Goal: Task Accomplishment & Management: Complete application form

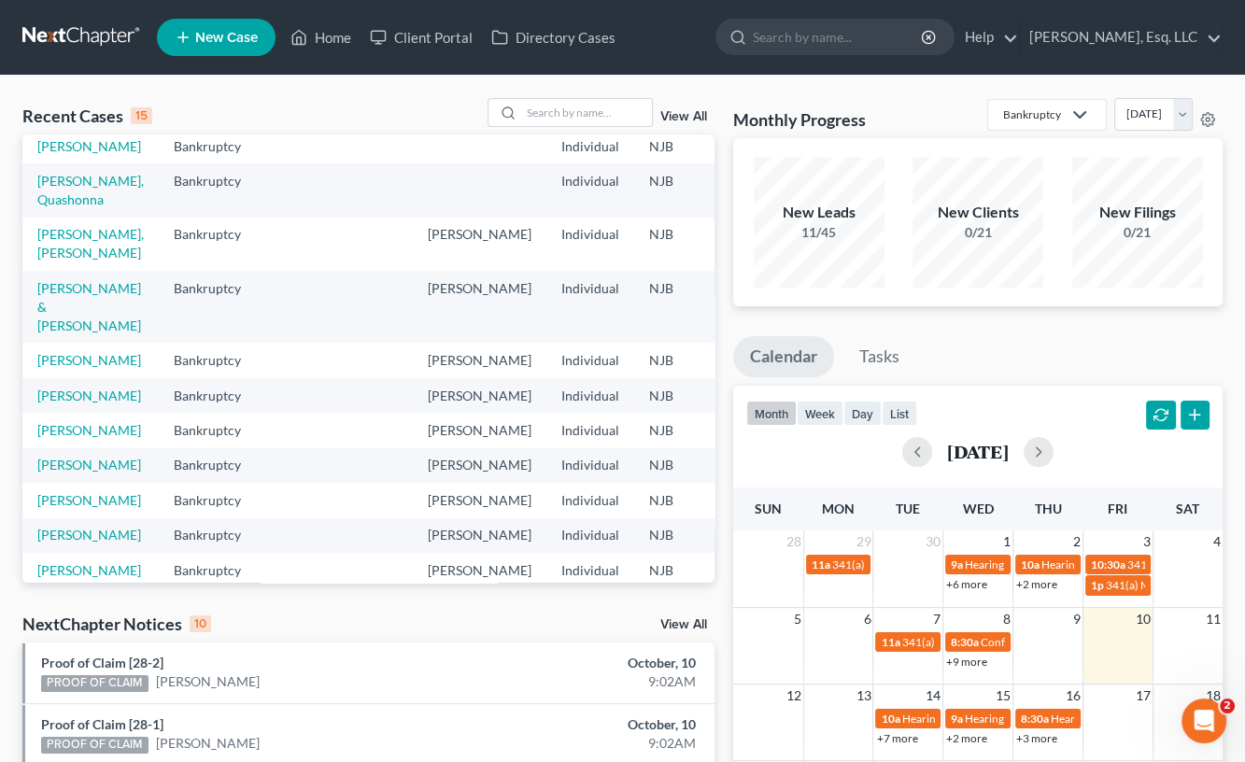
scroll to position [11, 0]
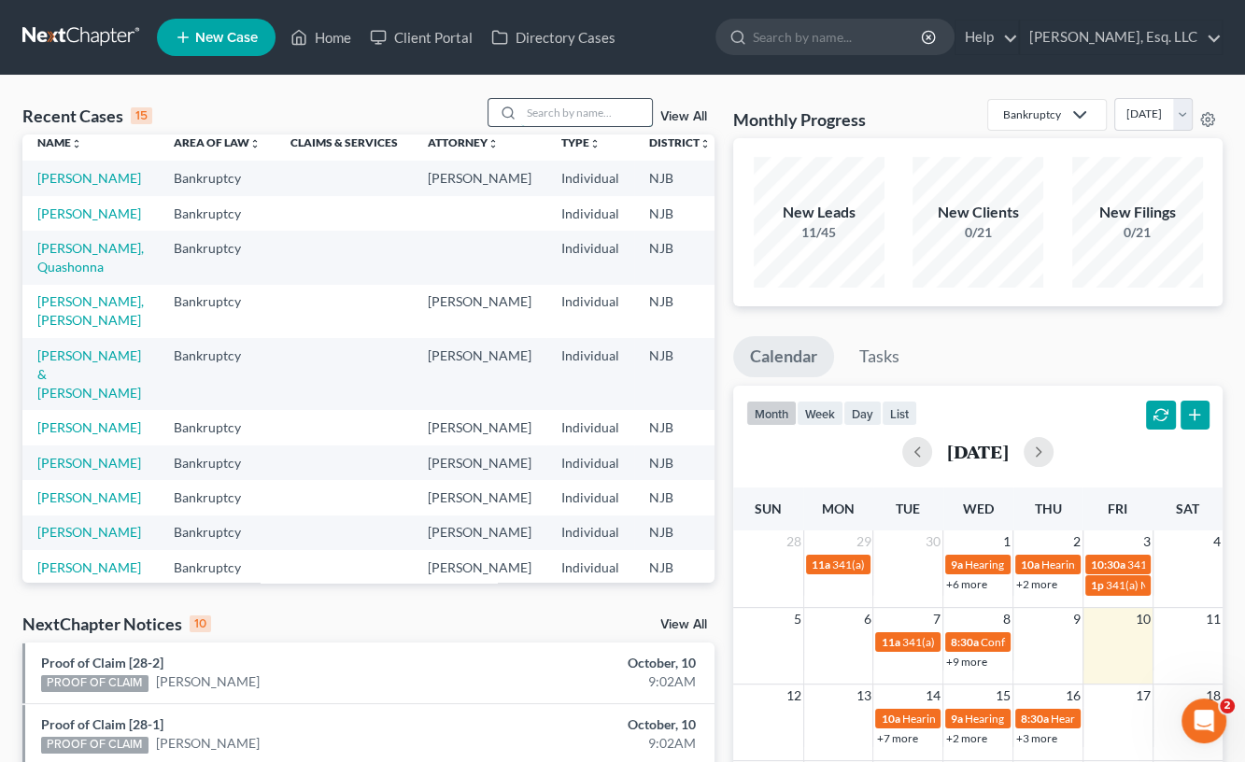
drag, startPoint x: 535, startPoint y: 106, endPoint x: 547, endPoint y: 110, distance: 12.1
click at [535, 106] on input "search" at bounding box center [586, 112] width 131 height 27
type input "[PERSON_NAME]"
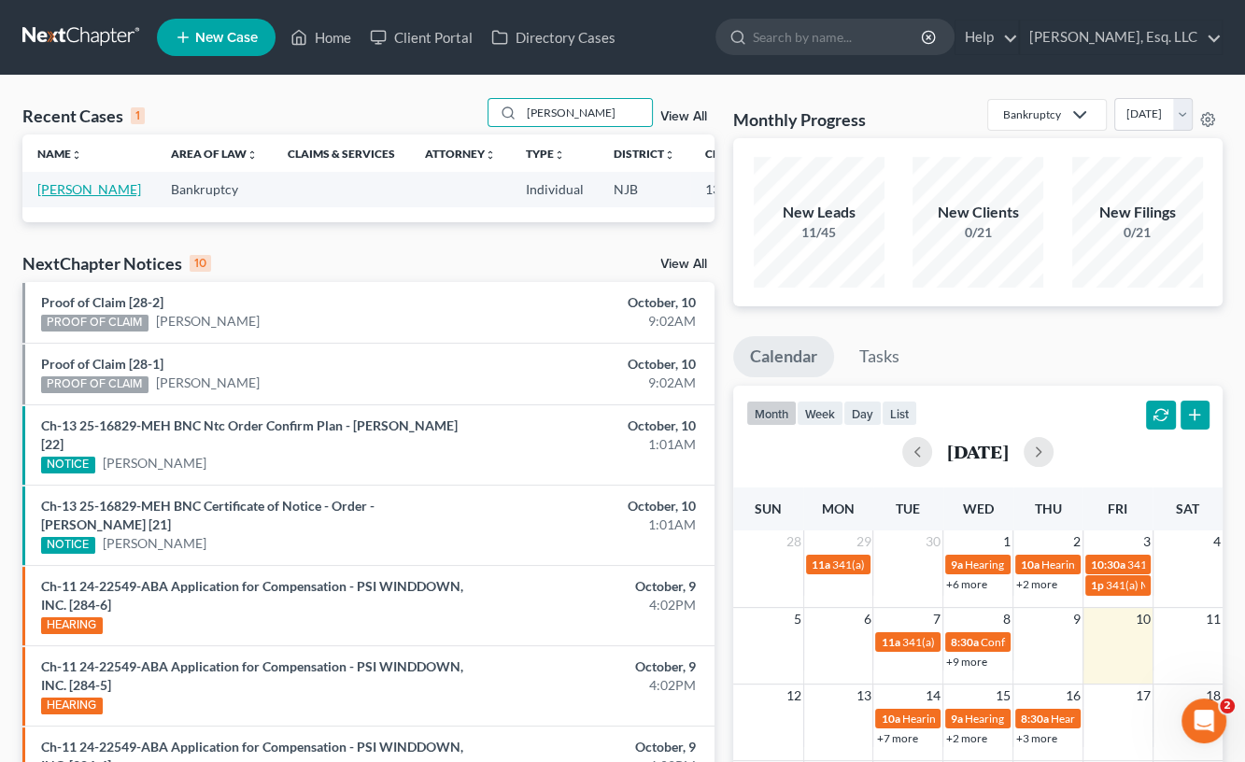
click at [65, 197] on td "[PERSON_NAME]" at bounding box center [89, 189] width 134 height 35
click at [63, 197] on link "[PERSON_NAME]" at bounding box center [89, 189] width 104 height 16
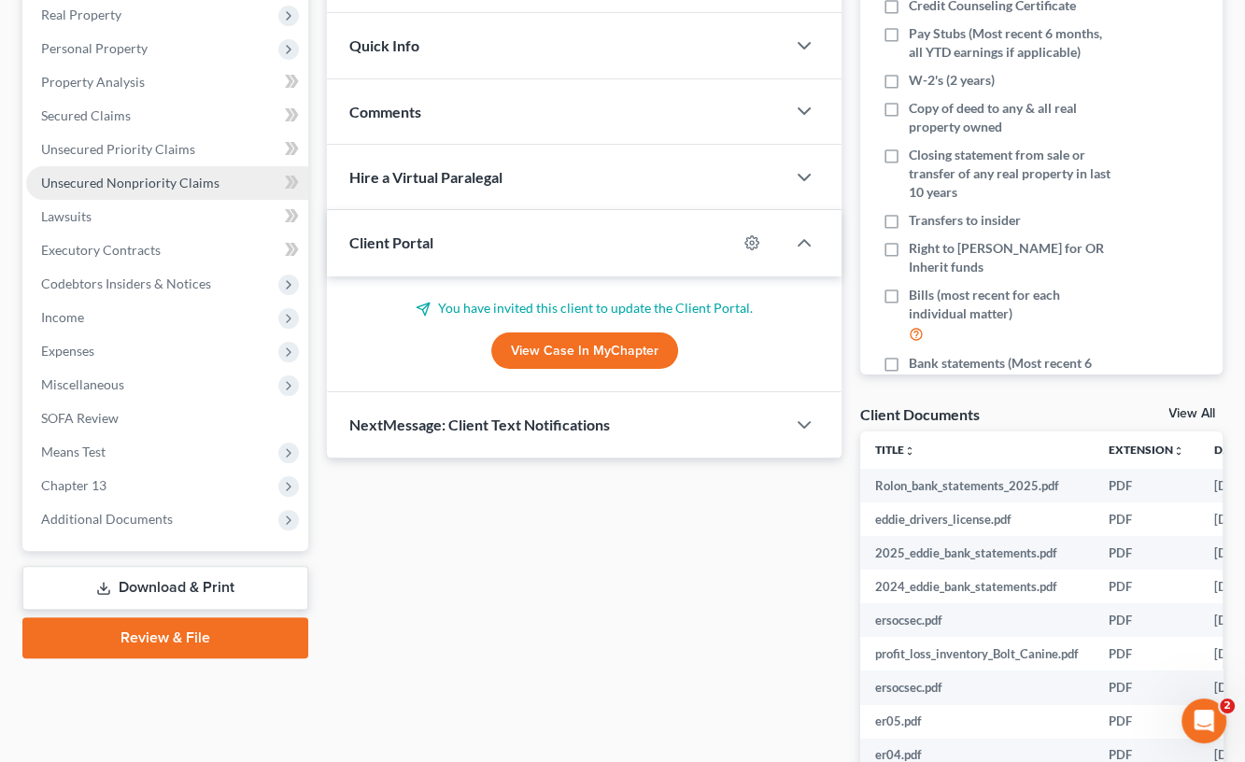
scroll to position [440, 0]
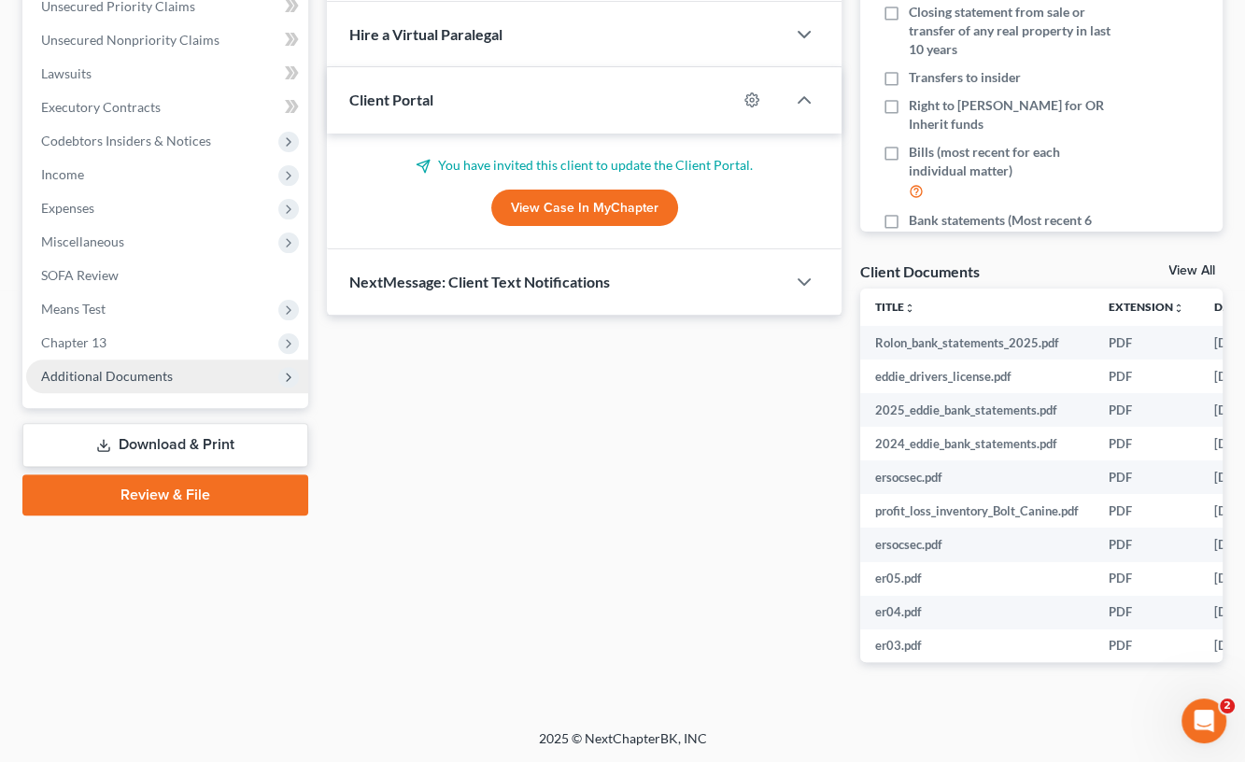
click at [143, 363] on span "Additional Documents" at bounding box center [167, 377] width 282 height 34
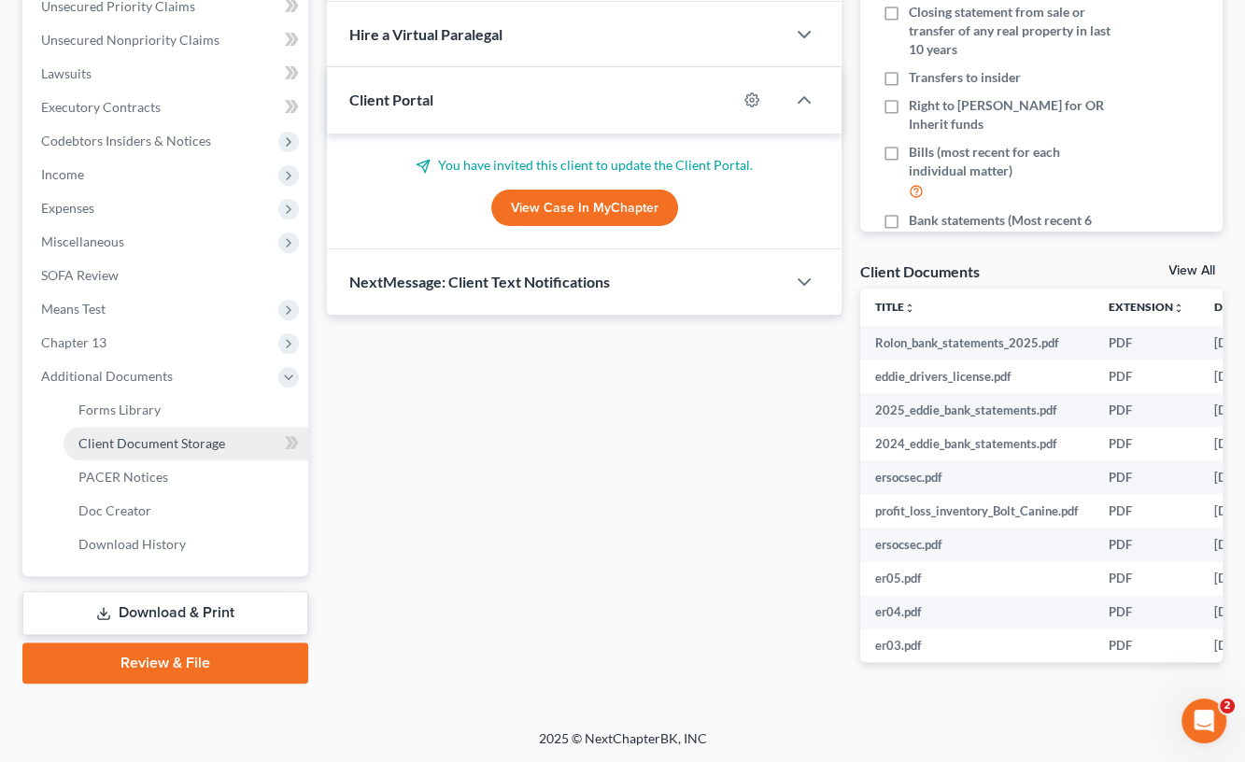
click at [164, 442] on span "Client Document Storage" at bounding box center [151, 443] width 147 height 16
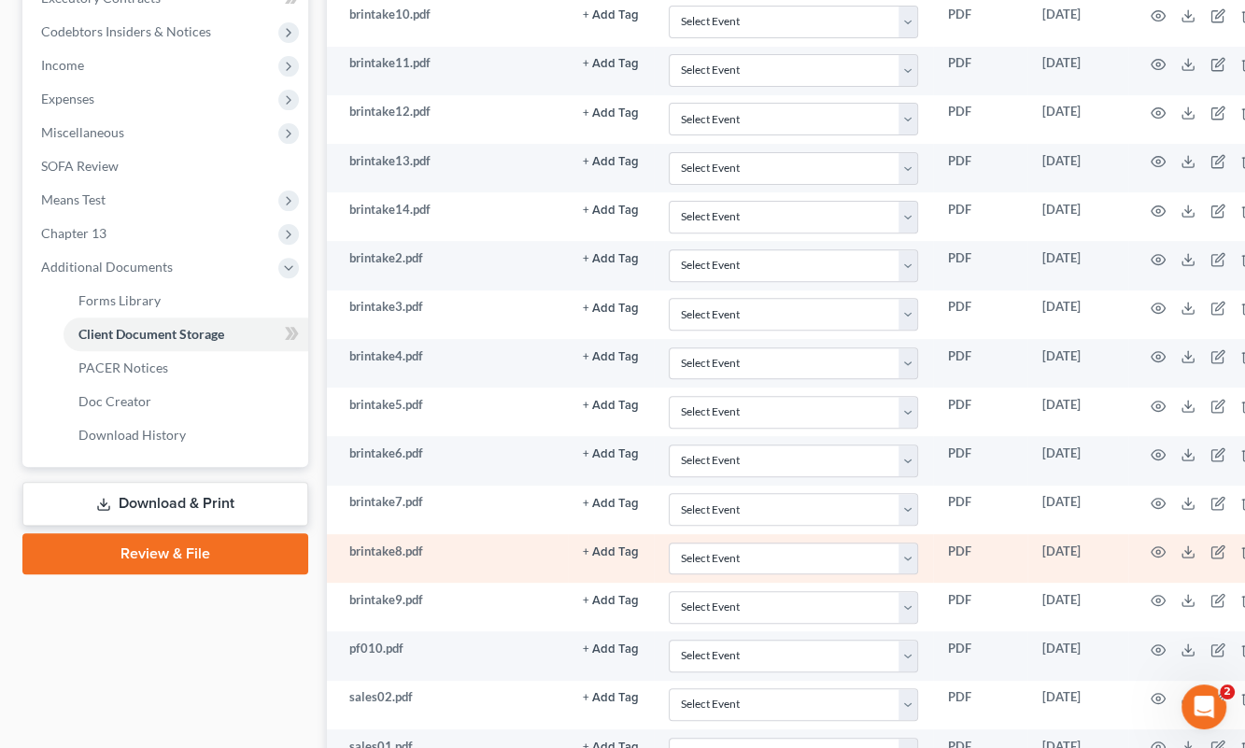
scroll to position [561, 0]
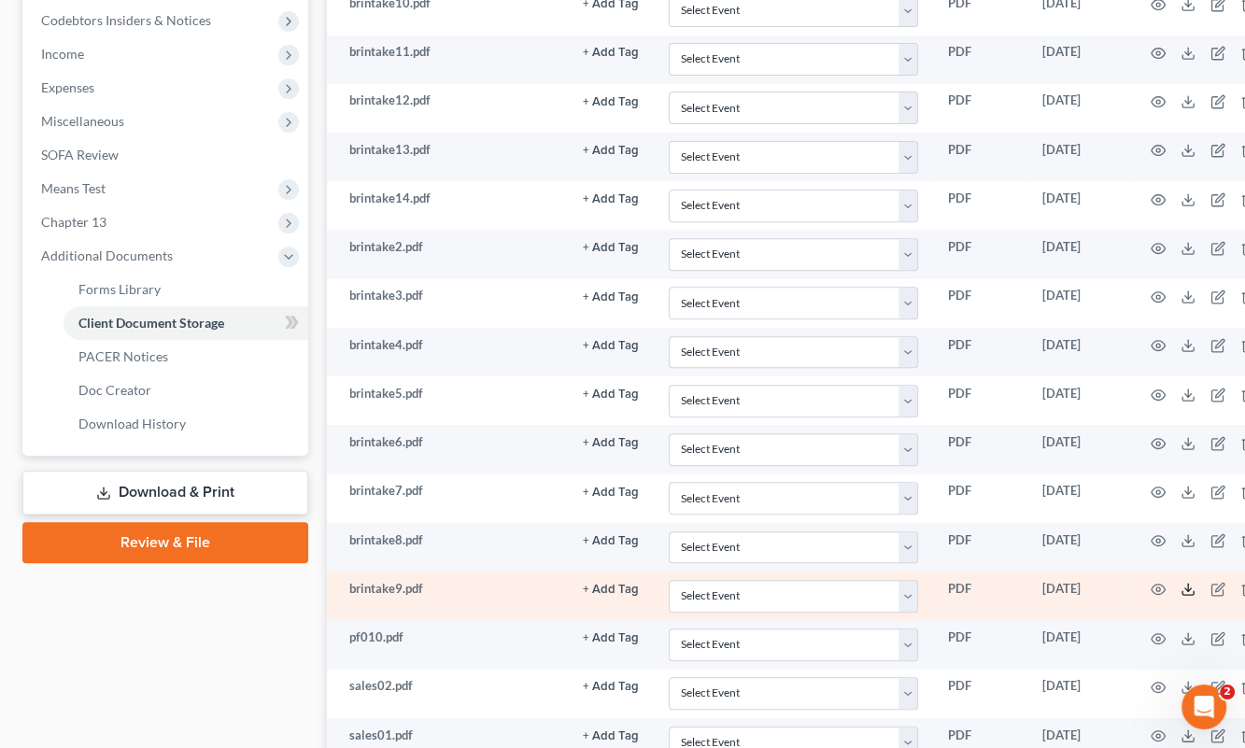
click at [1186, 589] on polyline at bounding box center [1189, 590] width 7 height 3
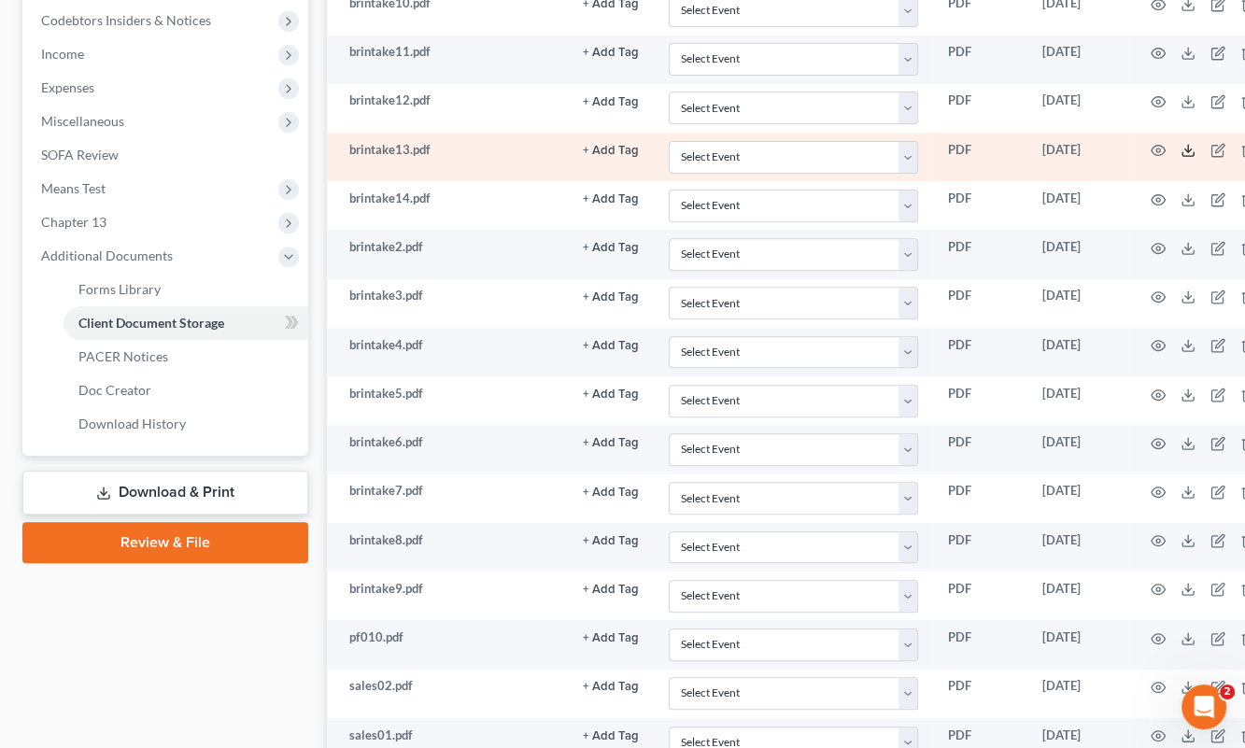
click at [1188, 148] on icon at bounding box center [1188, 150] width 15 height 15
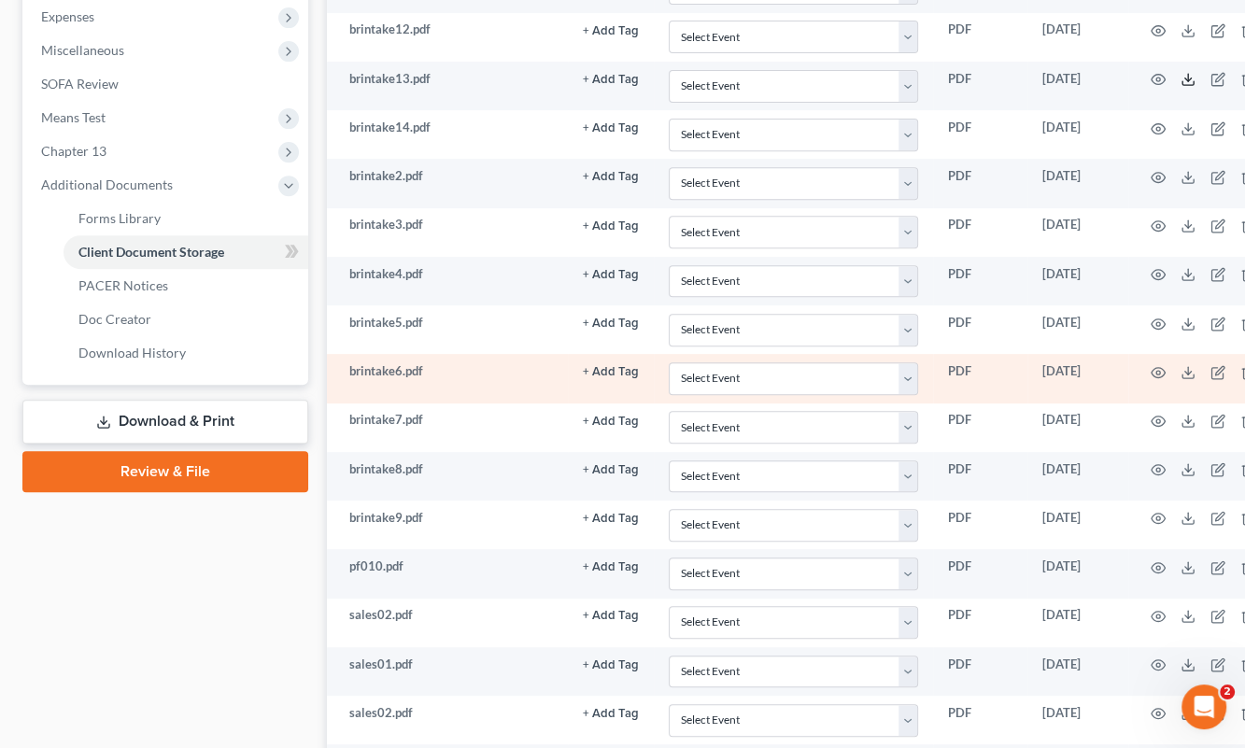
scroll to position [374, 0]
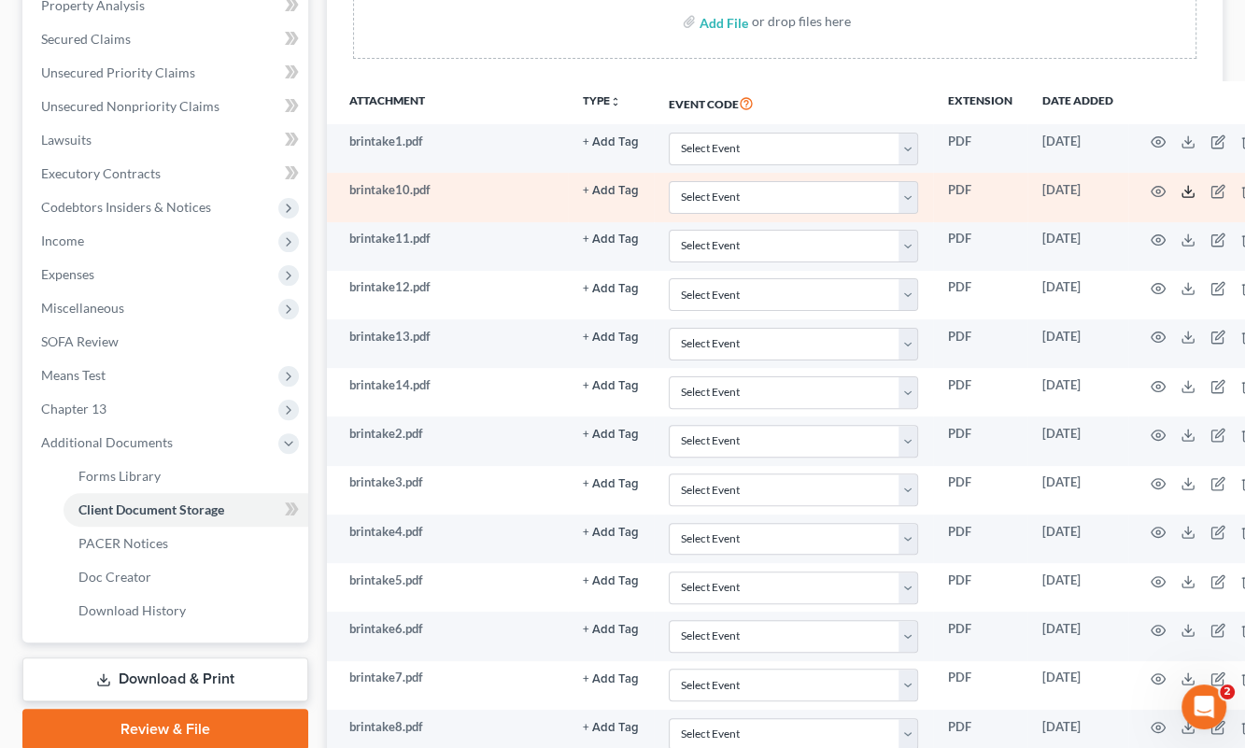
click at [1185, 185] on icon at bounding box center [1188, 191] width 15 height 15
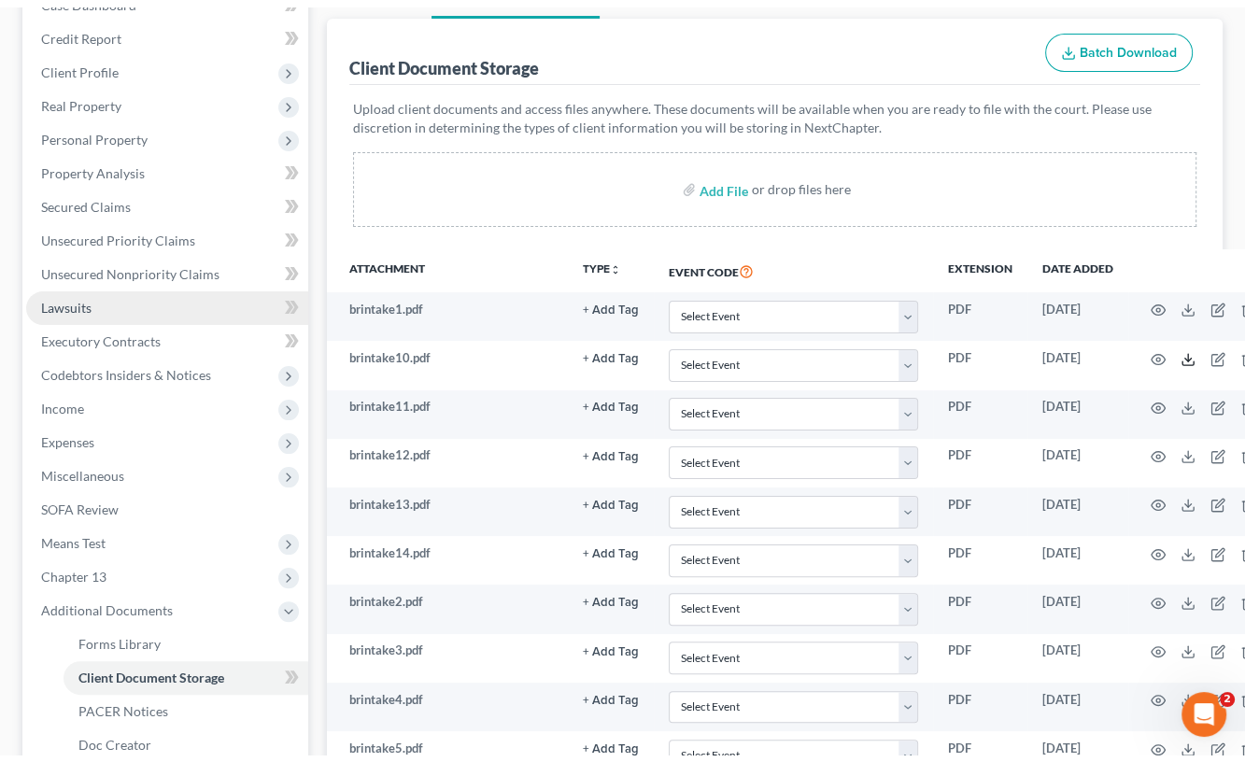
scroll to position [93, 0]
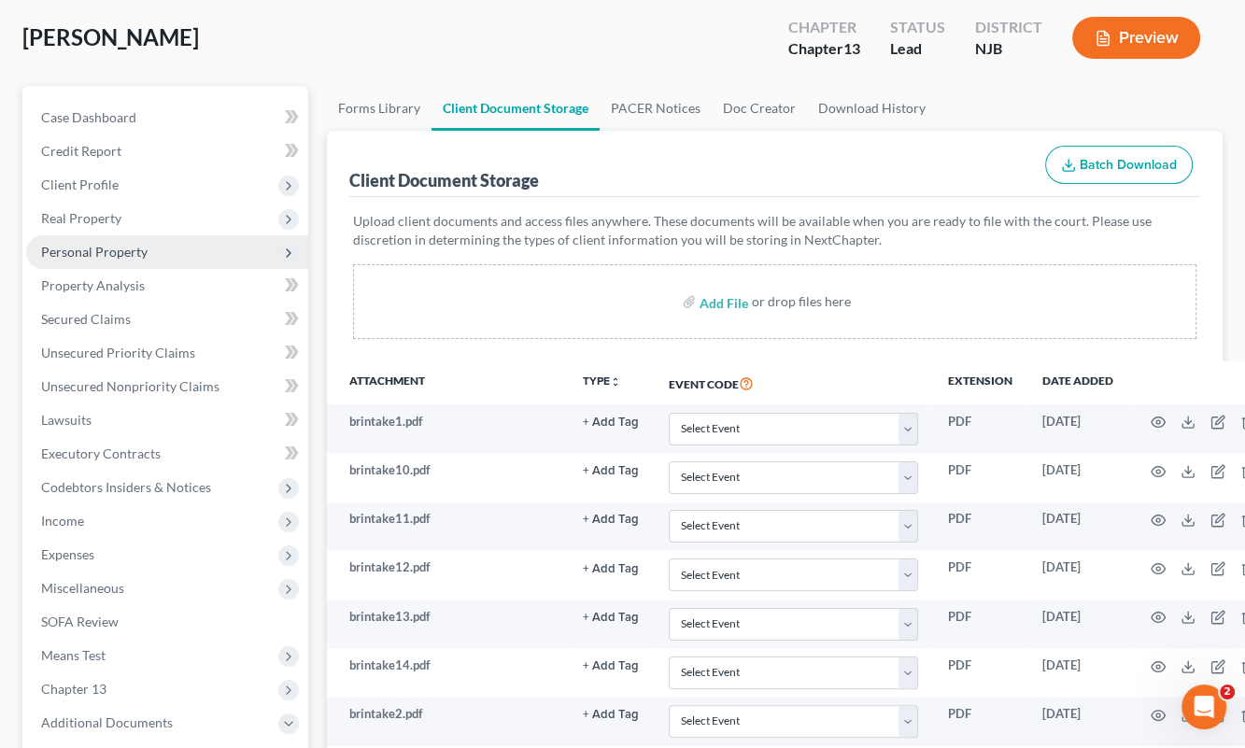
click at [143, 251] on span "Personal Property" at bounding box center [94, 252] width 107 height 16
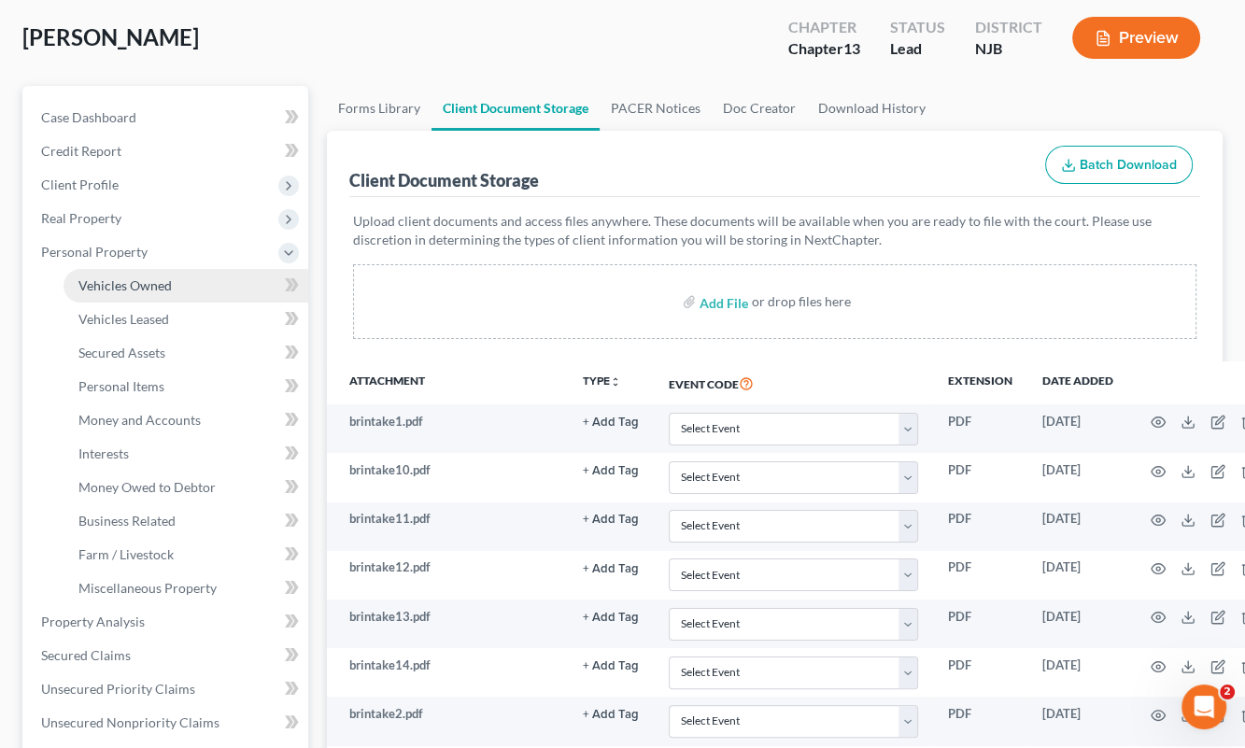
click at [119, 286] on span "Vehicles Owned" at bounding box center [124, 285] width 93 height 16
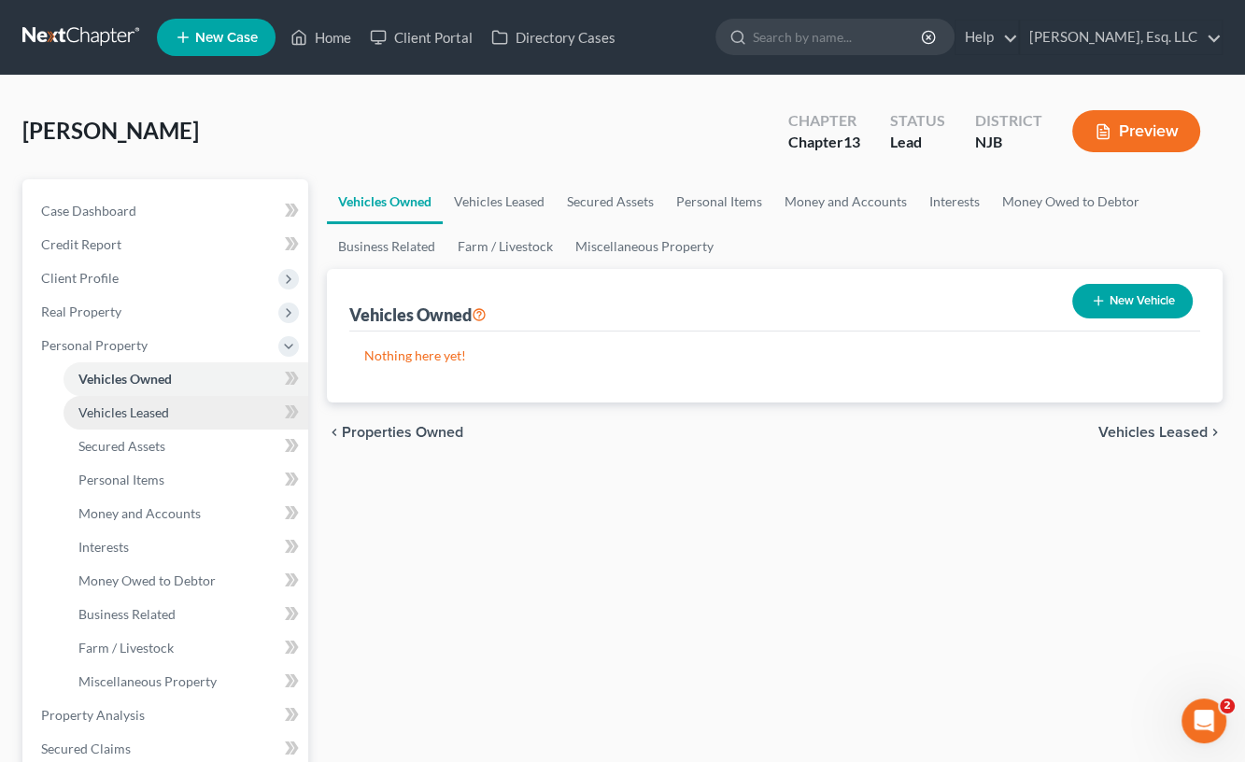
click at [121, 412] on span "Vehicles Leased" at bounding box center [123, 413] width 91 height 16
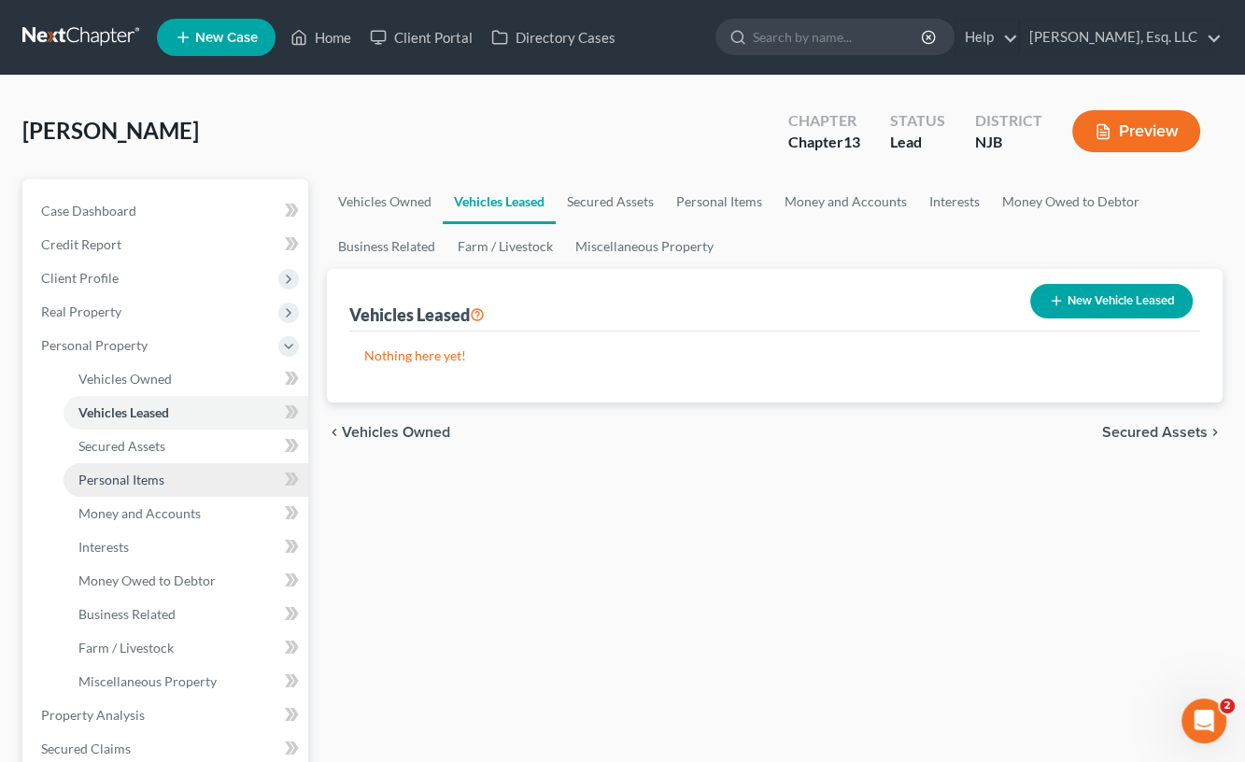
click at [131, 472] on span "Personal Items" at bounding box center [121, 480] width 86 height 16
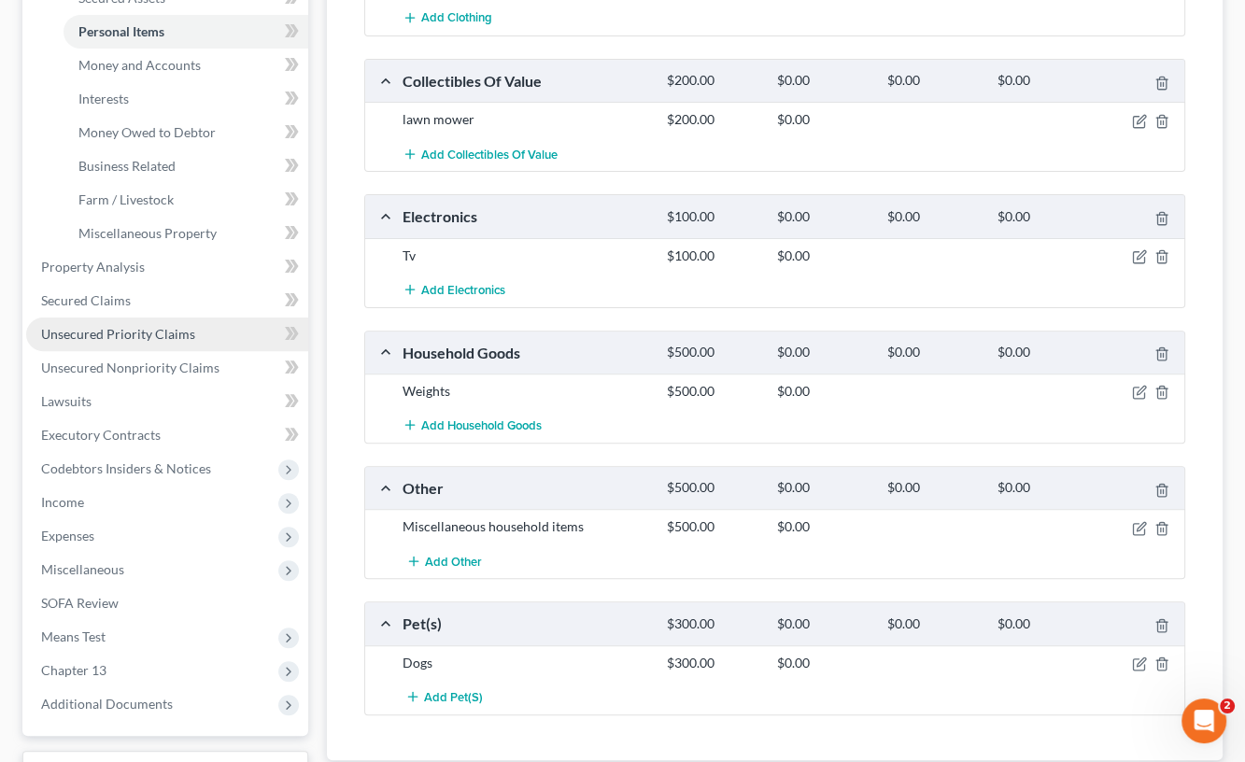
scroll to position [599, 0]
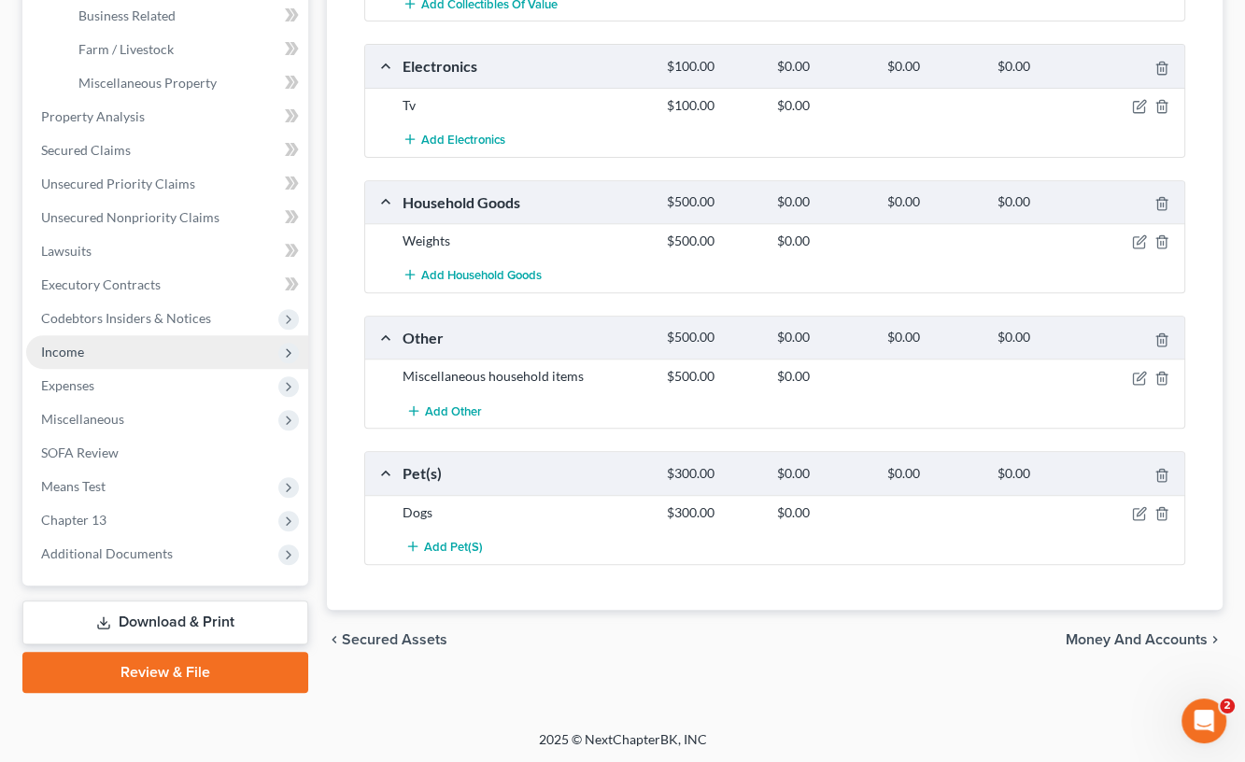
click at [75, 352] on span "Income" at bounding box center [62, 352] width 43 height 16
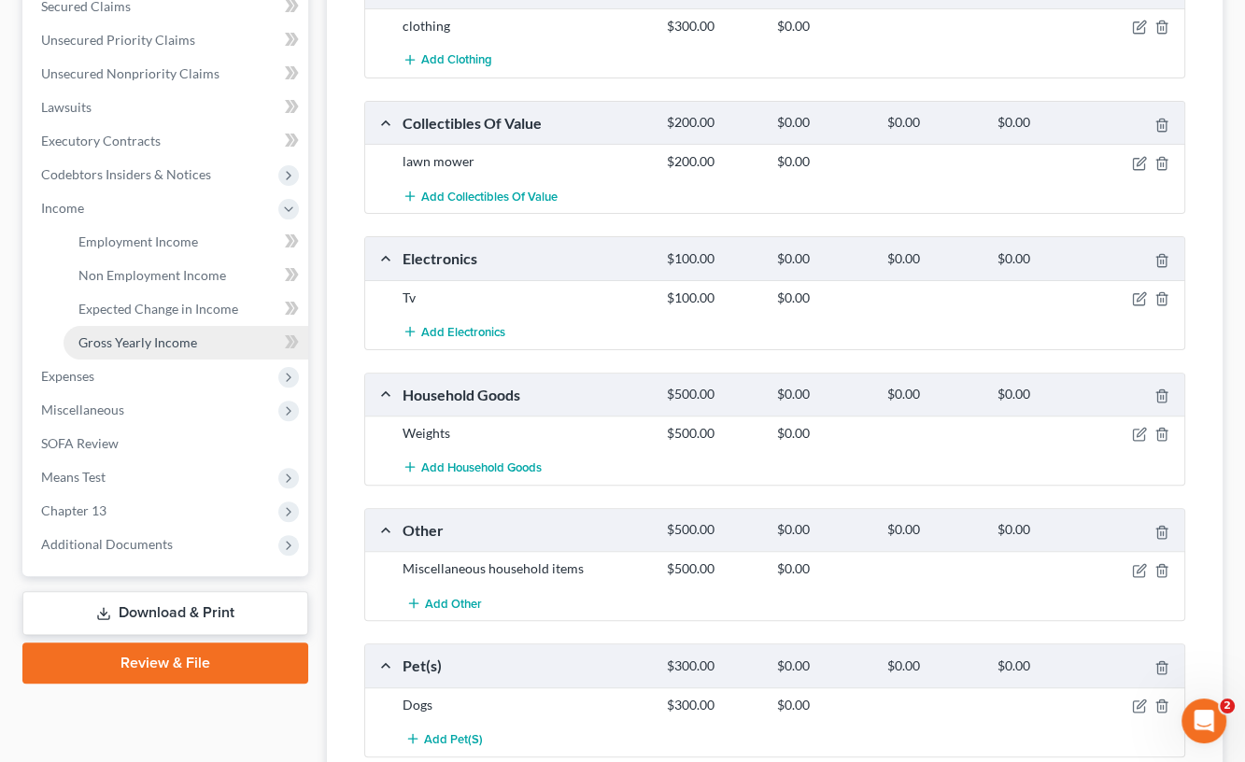
scroll to position [397, 0]
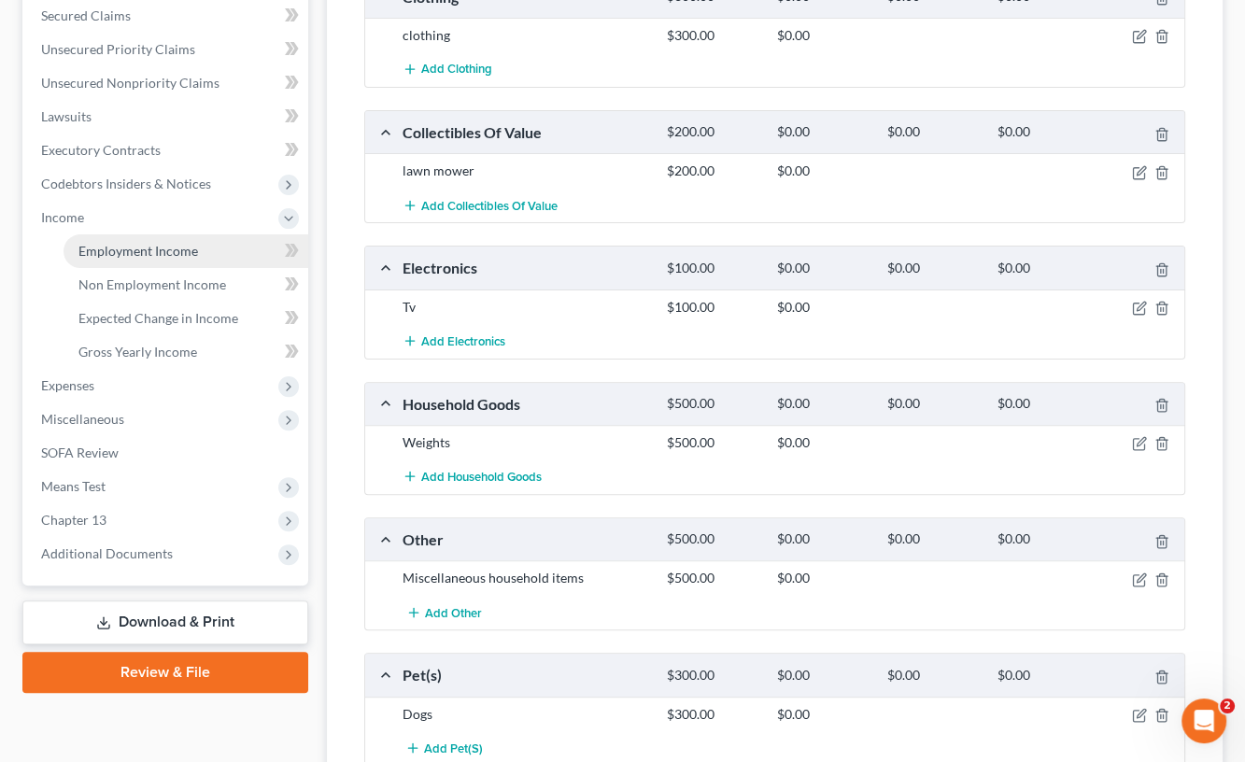
click at [180, 244] on span "Employment Income" at bounding box center [138, 251] width 120 height 16
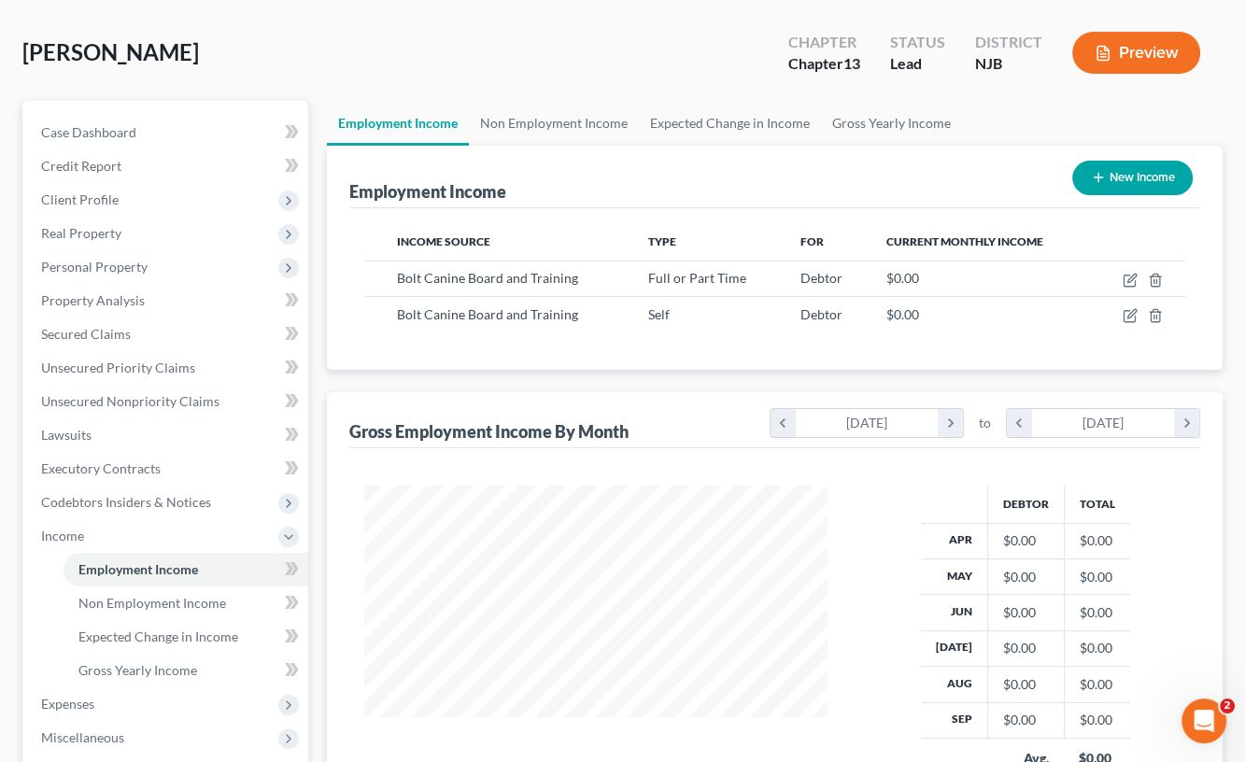
scroll to position [187, 0]
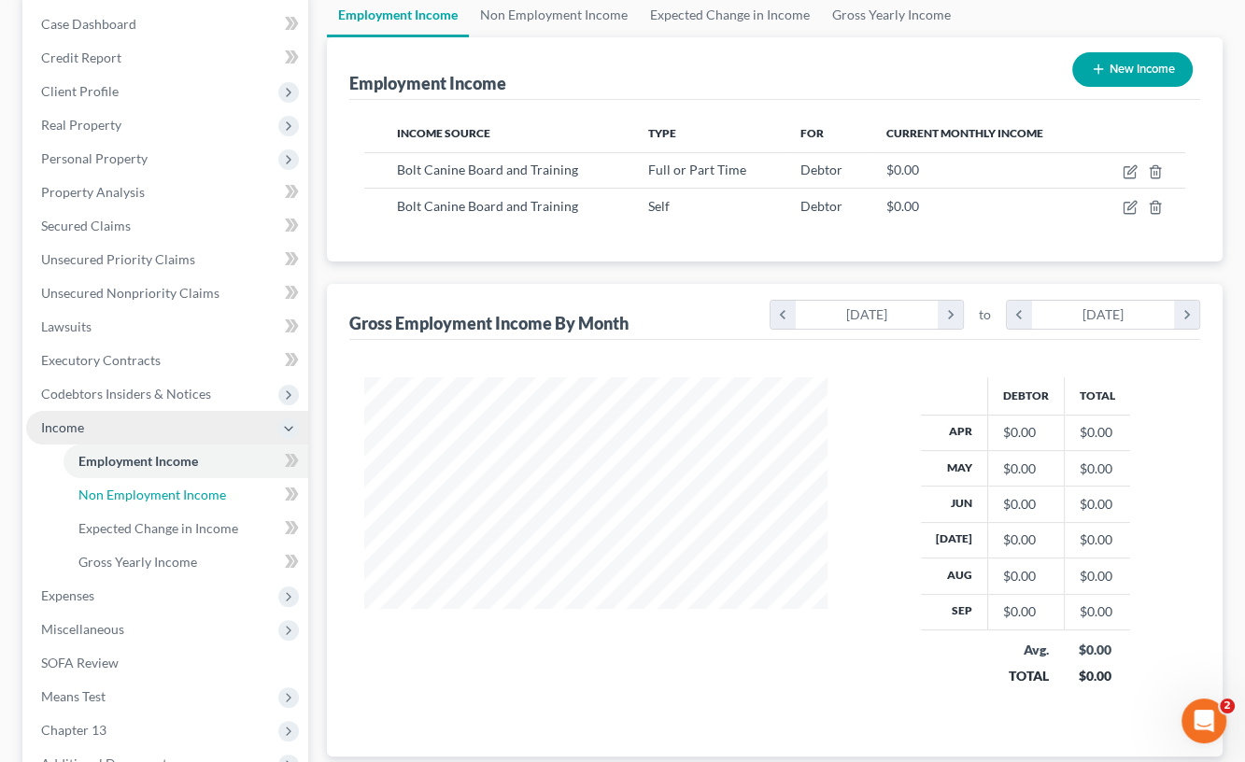
click at [194, 493] on span "Non Employment Income" at bounding box center [152, 495] width 148 height 16
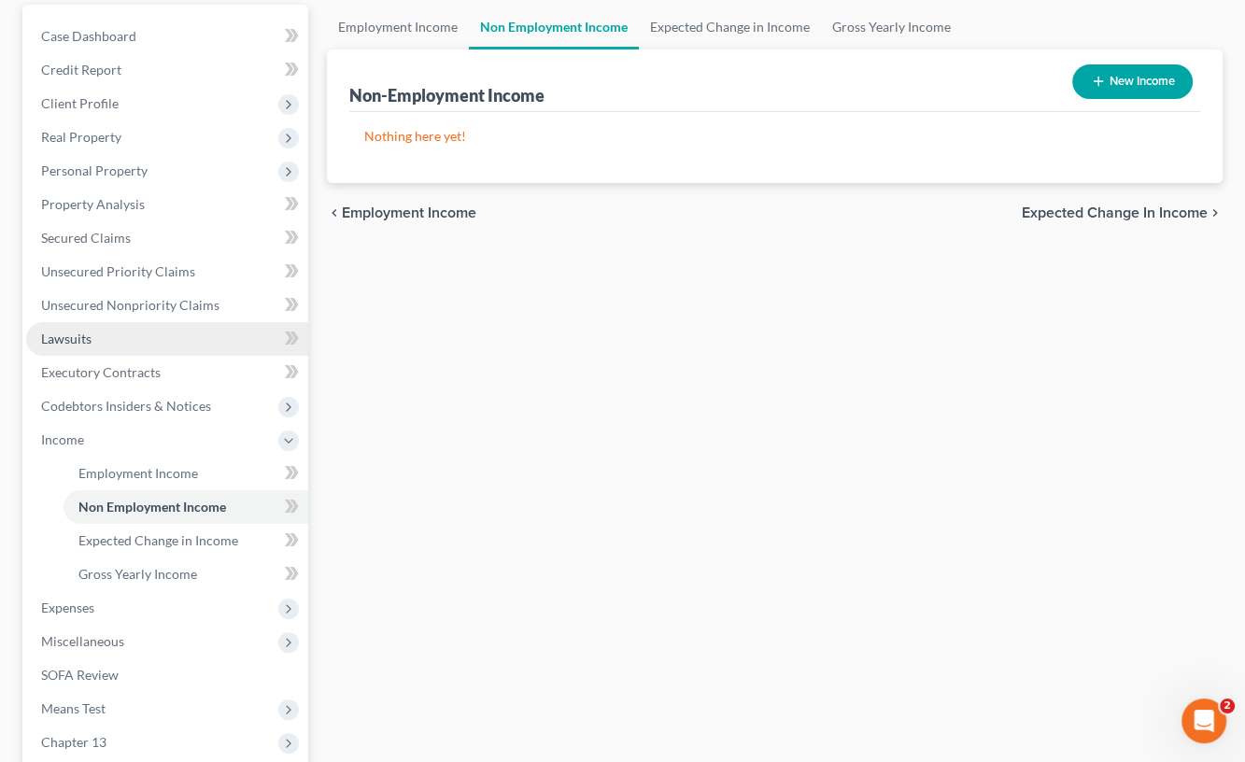
scroll to position [280, 0]
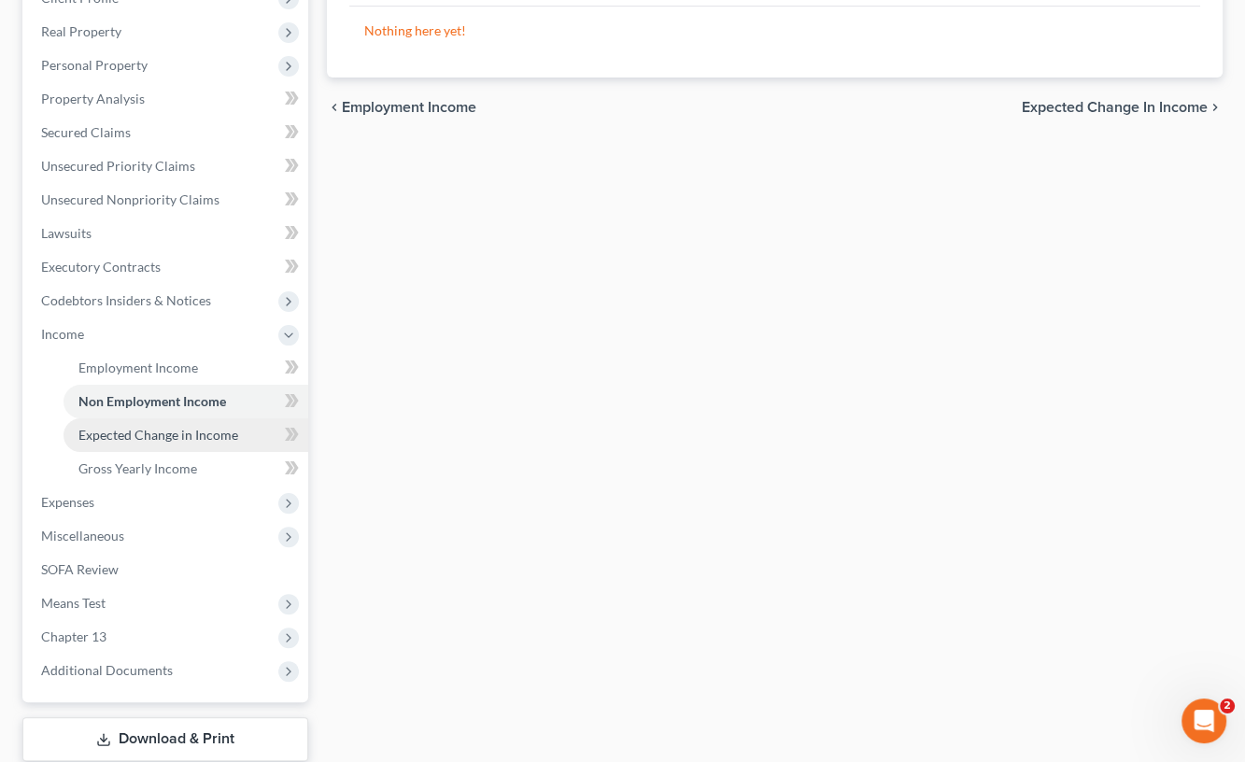
click at [157, 434] on span "Expected Change in Income" at bounding box center [158, 435] width 160 height 16
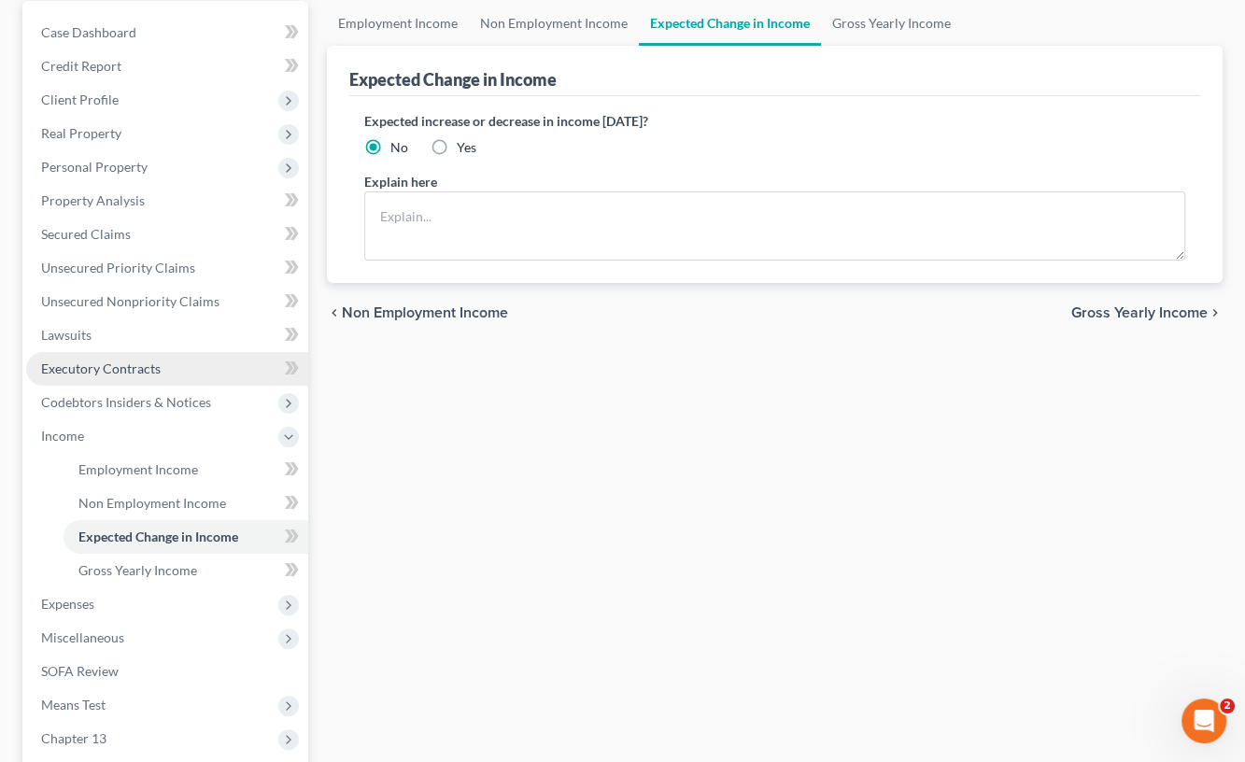
scroll to position [280, 0]
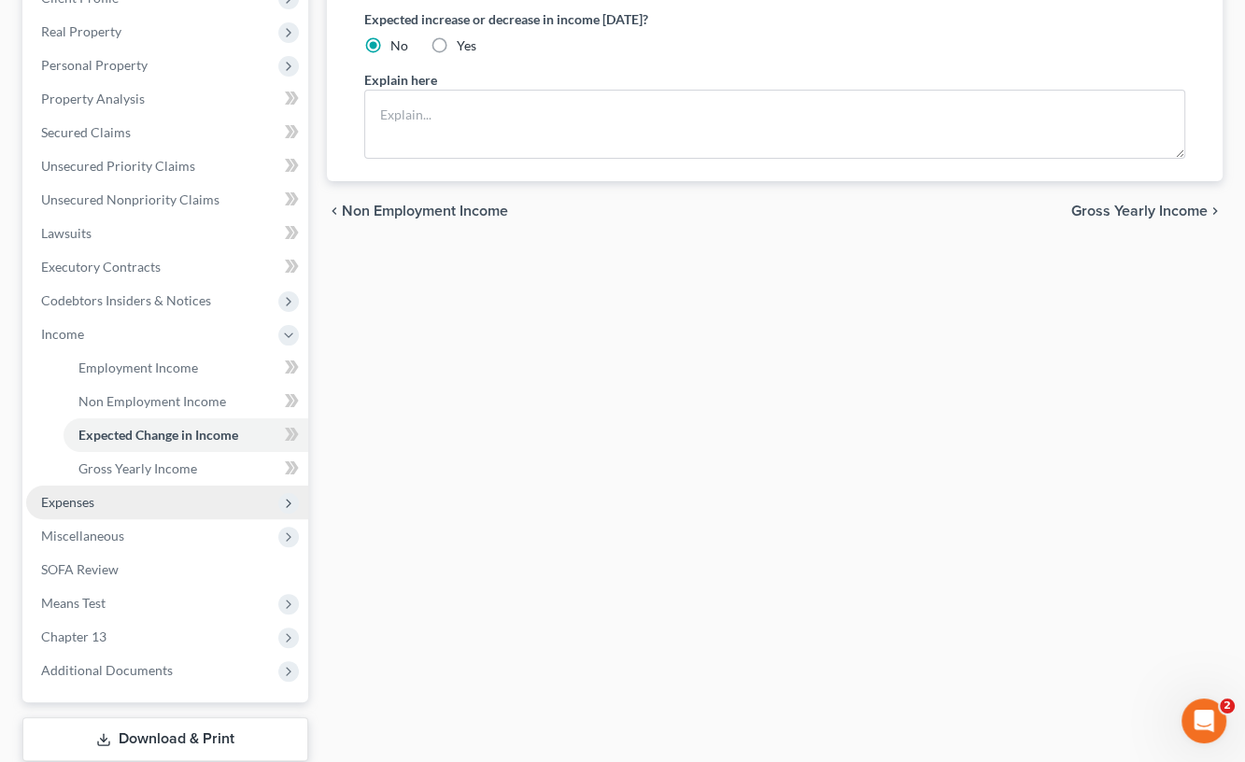
click at [67, 495] on span "Expenses" at bounding box center [67, 502] width 53 height 16
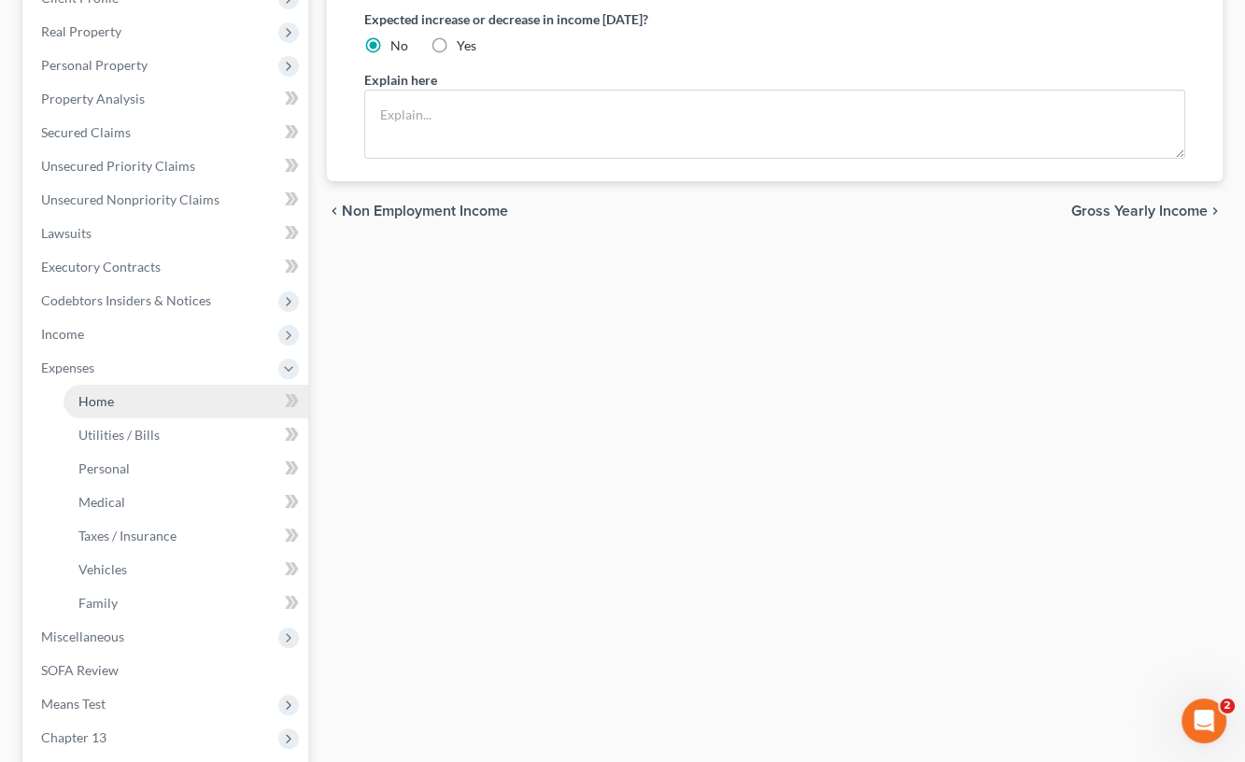
click at [119, 391] on link "Home" at bounding box center [186, 402] width 245 height 34
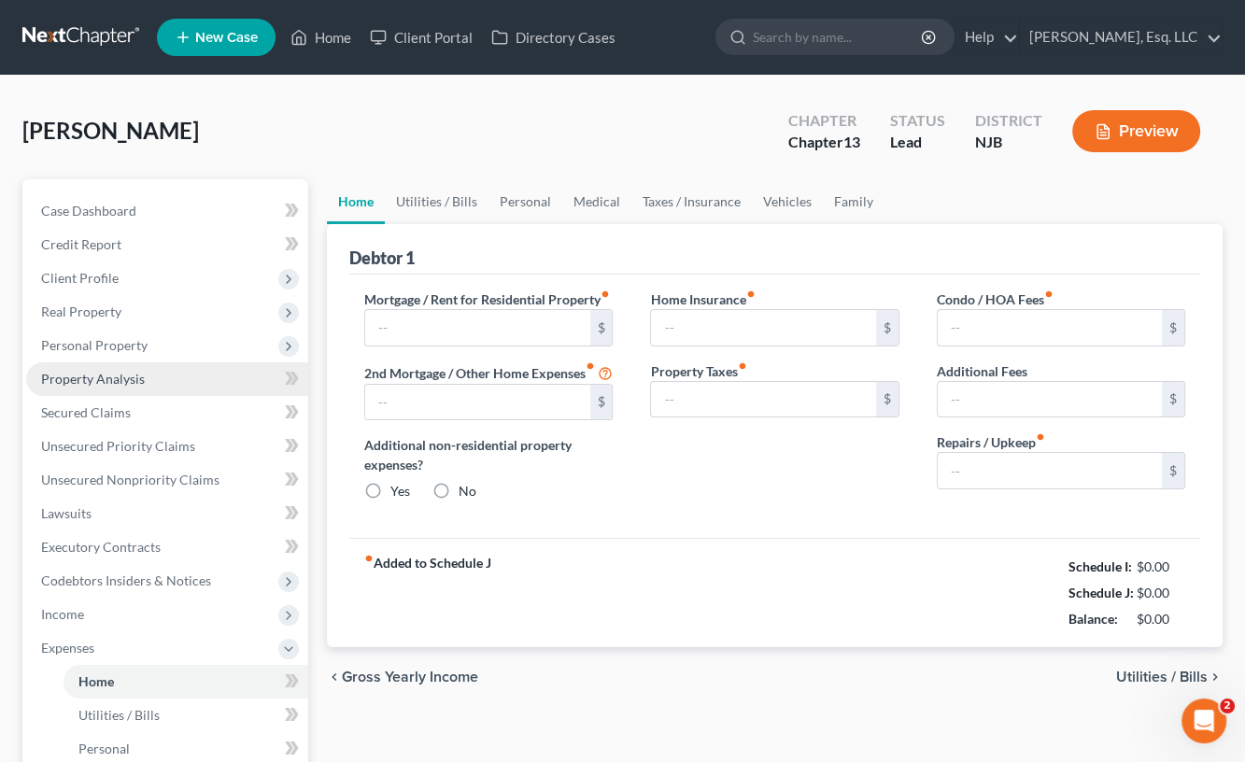
type input "0.00"
radio input "true"
type input "0.00"
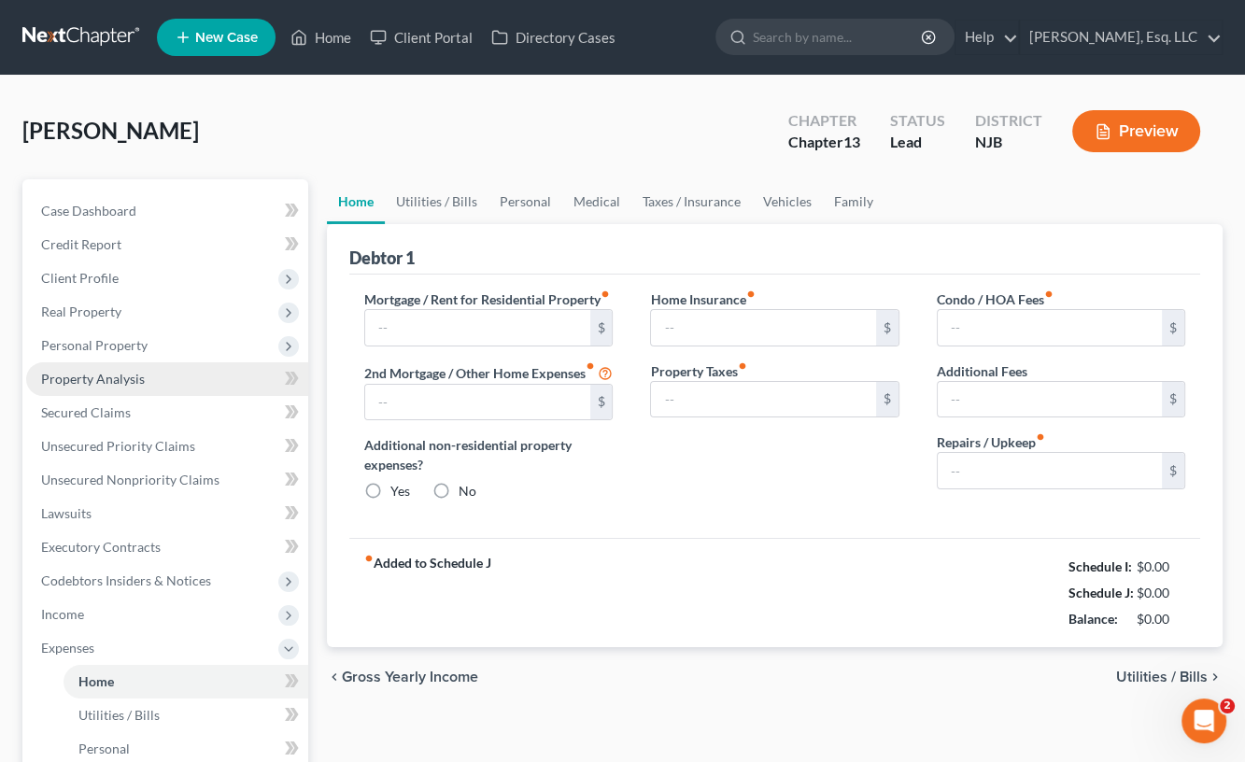
type input "0.00"
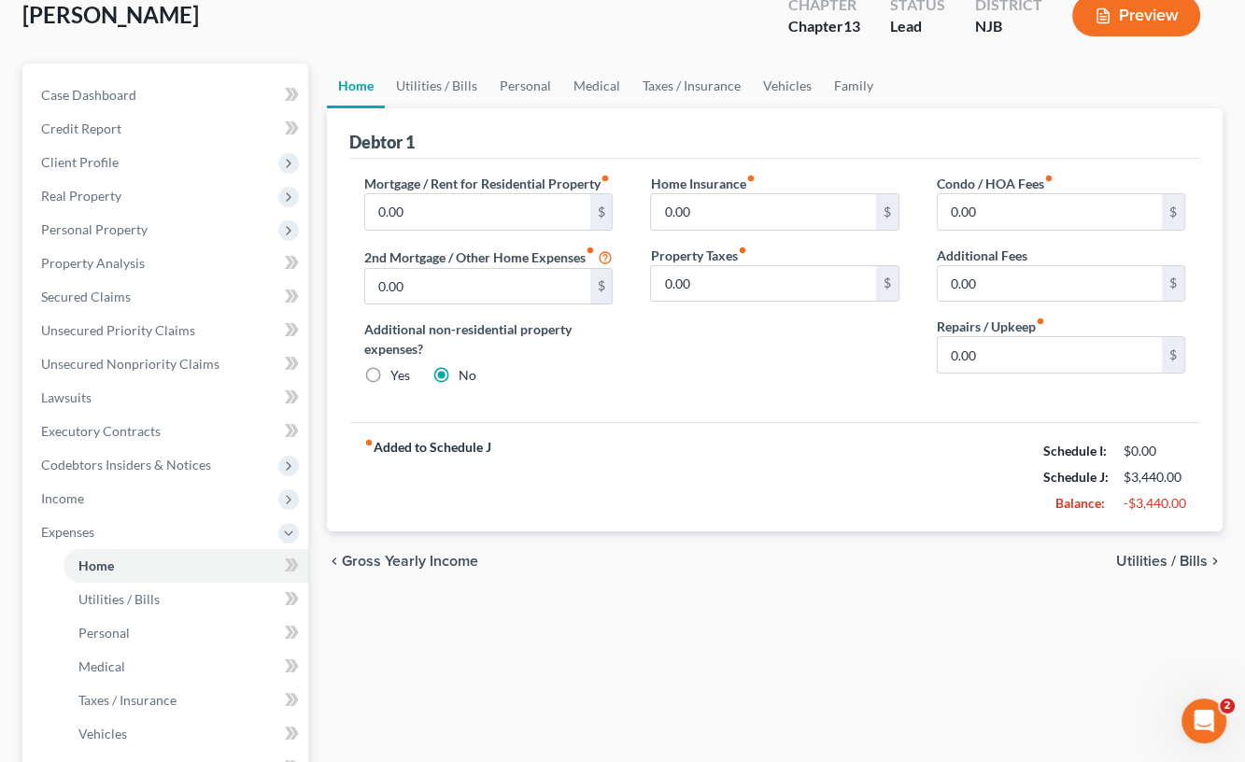
scroll to position [187, 0]
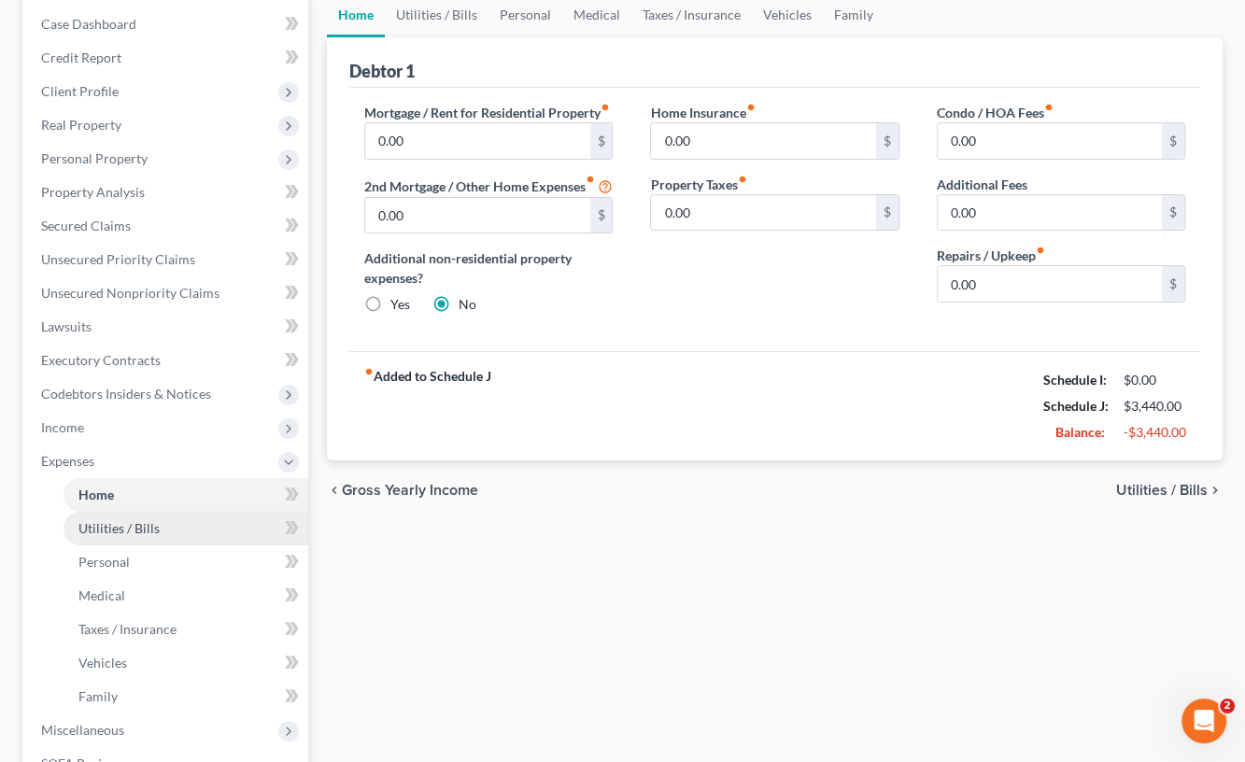
click at [144, 534] on span "Utilities / Bills" at bounding box center [118, 528] width 81 height 16
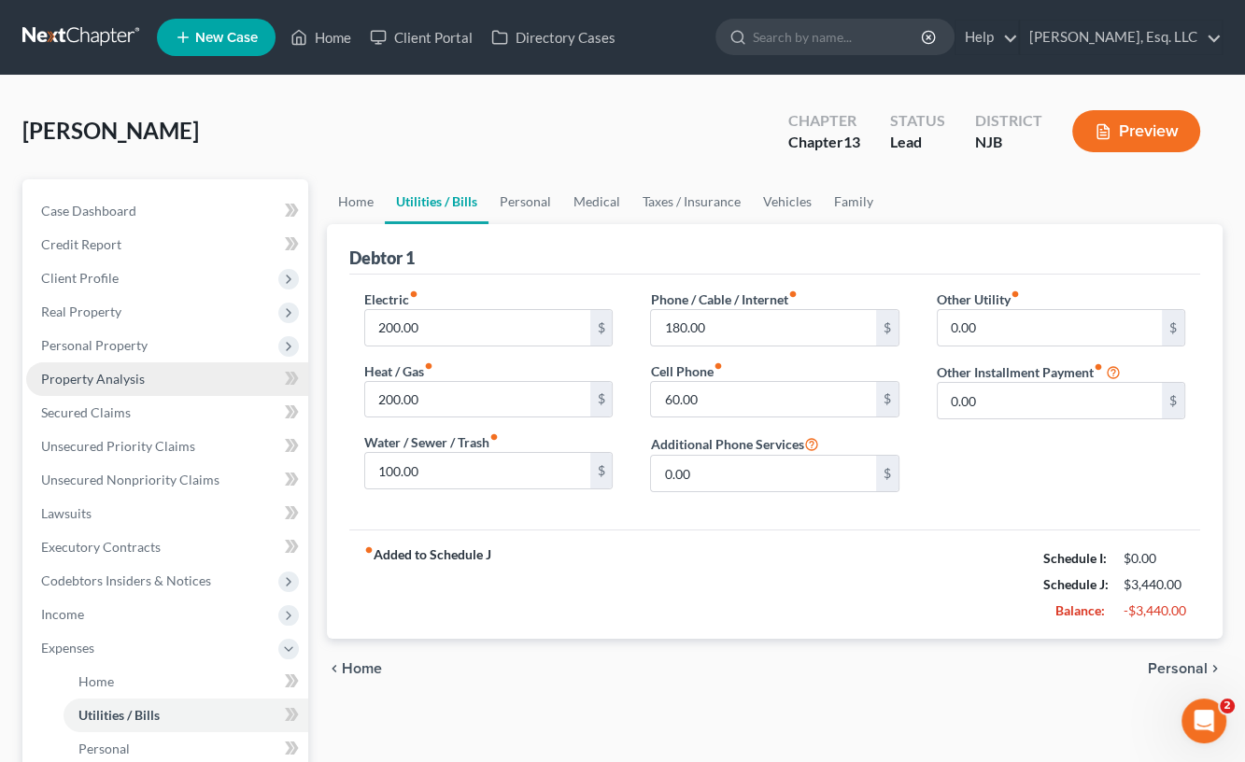
scroll to position [93, 0]
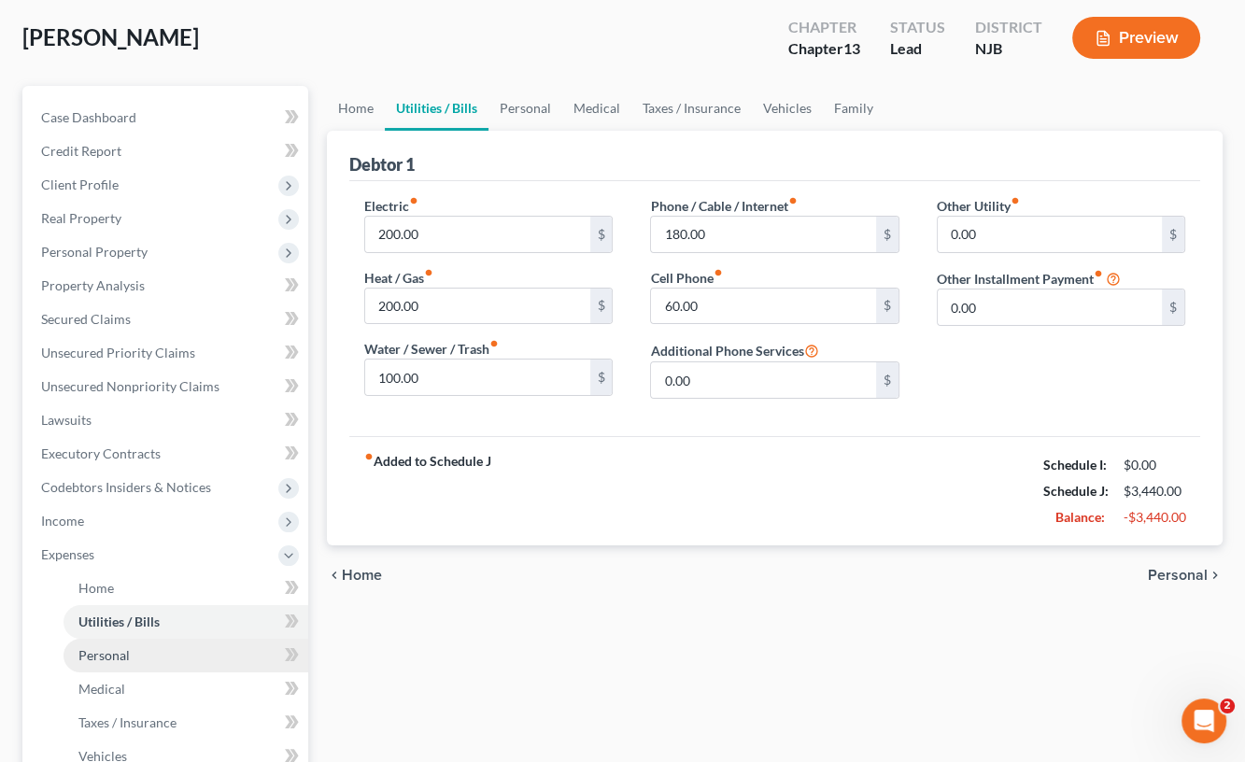
click at [142, 648] on link "Personal" at bounding box center [186, 656] width 245 height 34
